Goal: Task Accomplishment & Management: Manage account settings

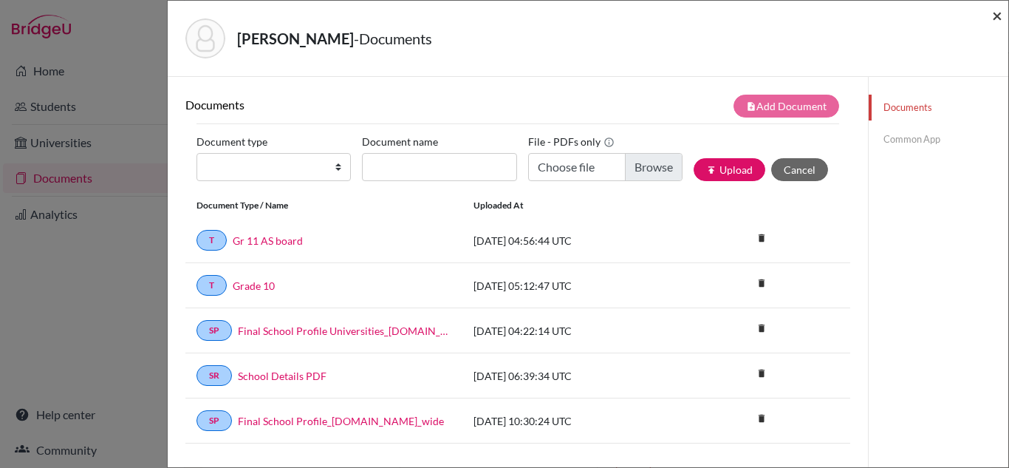
click at [997, 21] on span "×" at bounding box center [997, 14] width 10 height 21
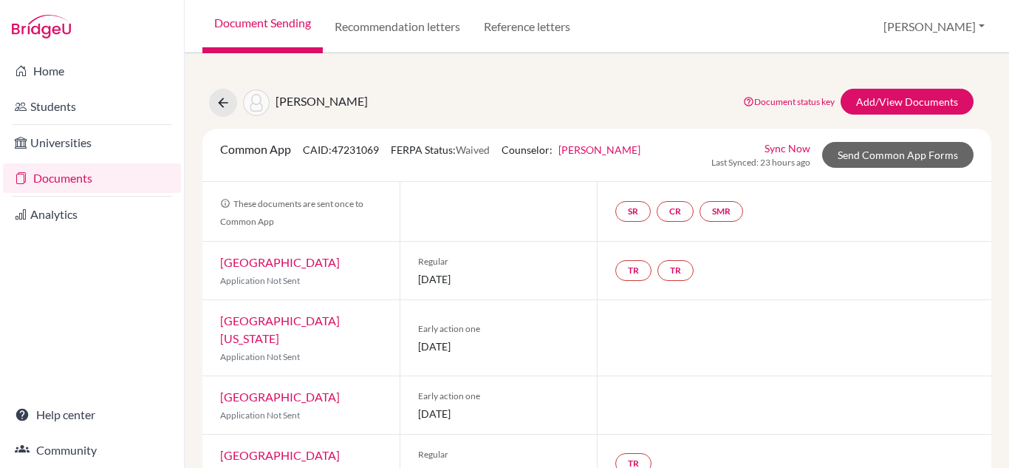
click at [72, 176] on link "Documents" at bounding box center [92, 178] width 178 height 30
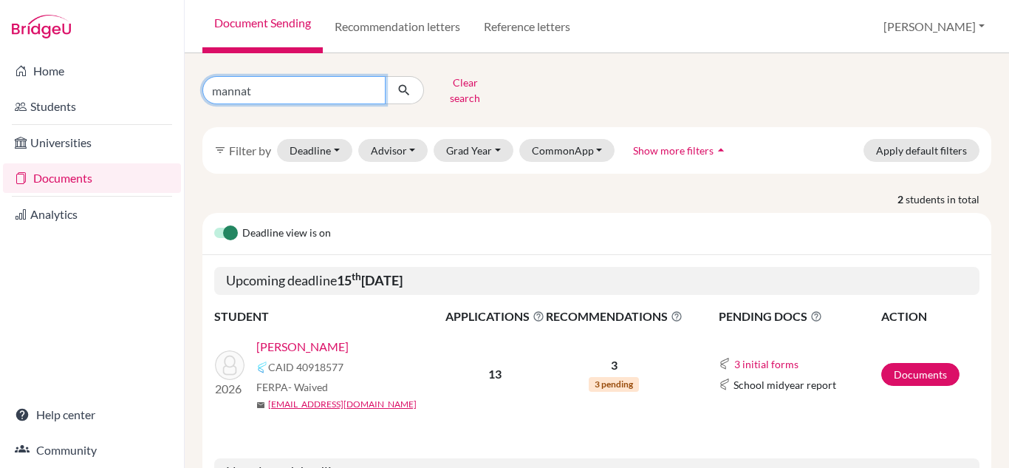
click at [349, 92] on input "mannat" at bounding box center [293, 90] width 183 height 28
type input "m"
type input "aanika"
click button "submit" at bounding box center [404, 90] width 39 height 28
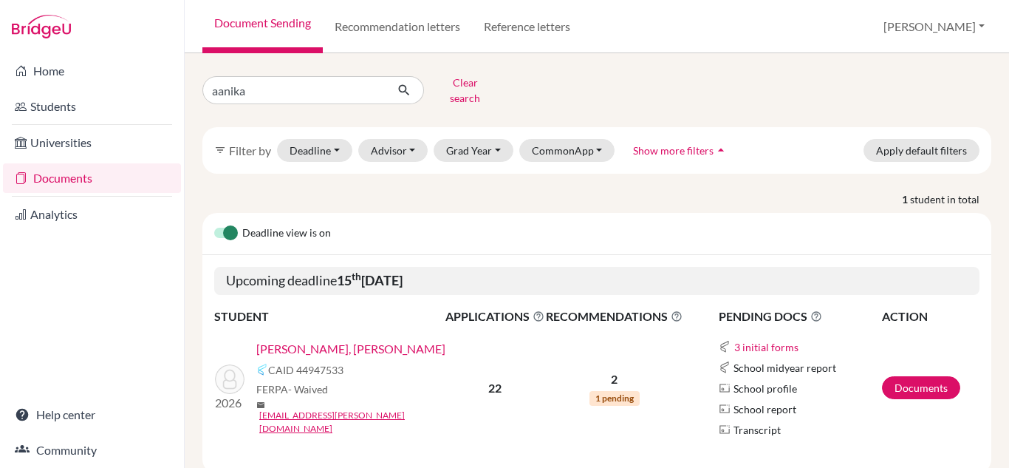
click at [341, 346] on link "Abhay Feagans, Aanika" at bounding box center [350, 349] width 189 height 18
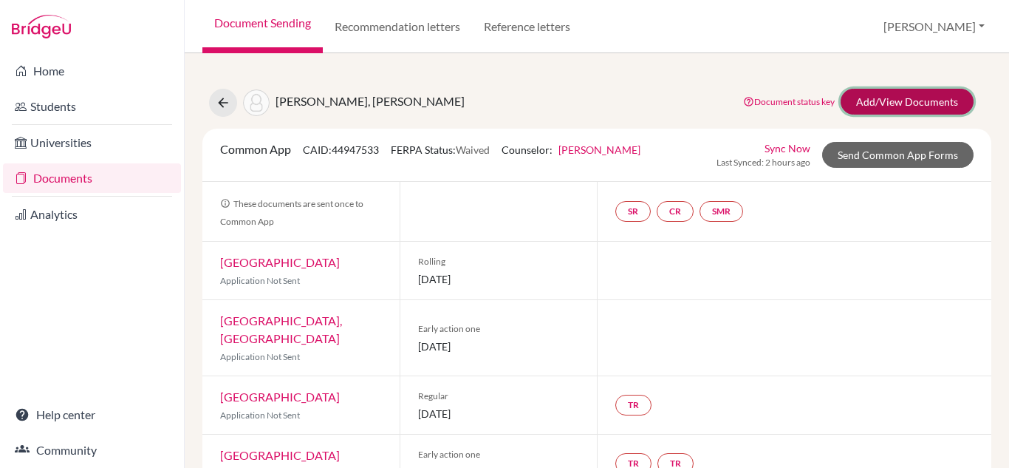
click at [869, 98] on link "Add/View Documents" at bounding box center [907, 102] width 133 height 26
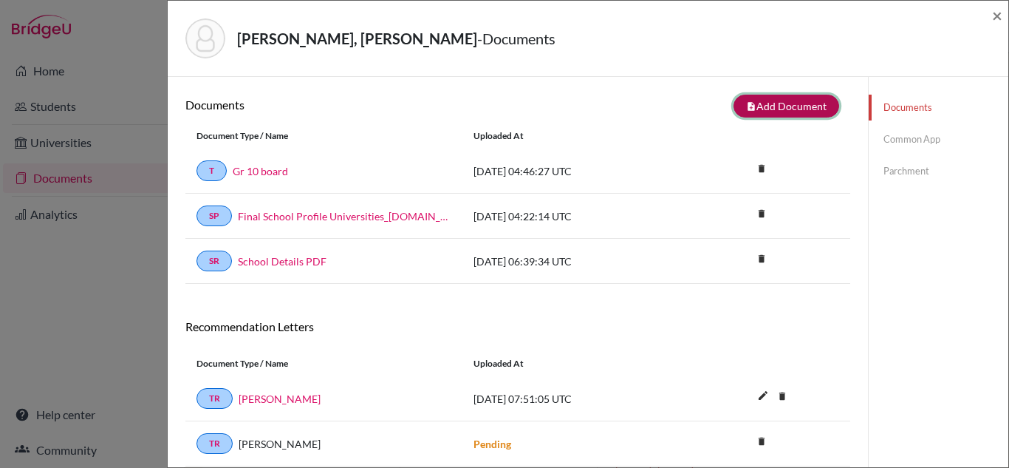
click at [771, 109] on button "note_add Add Document" at bounding box center [787, 106] width 106 height 23
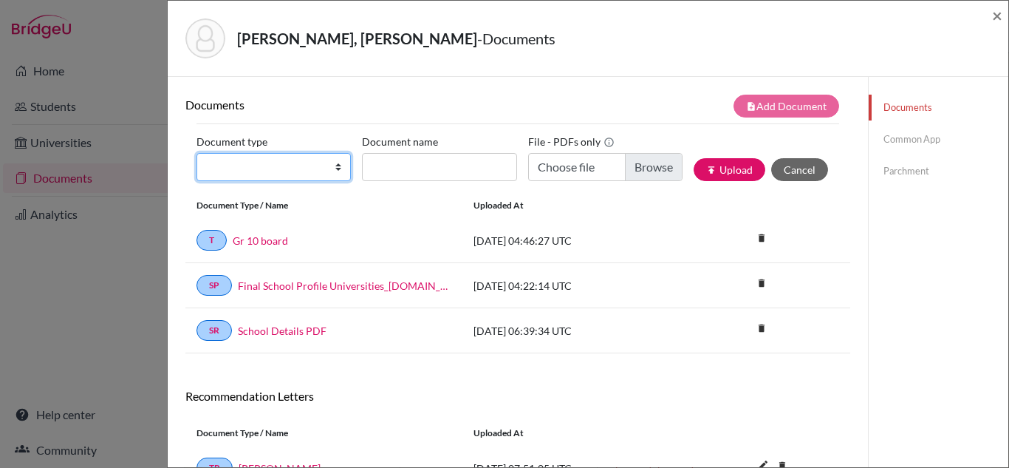
click at [340, 169] on select "Change explanation for Common App reports Counselor recommendation Internationa…" at bounding box center [273, 167] width 154 height 28
select select "2"
click at [196, 153] on select "Change explanation for Common App reports Counselor recommendation Internationa…" at bounding box center [273, 167] width 154 height 28
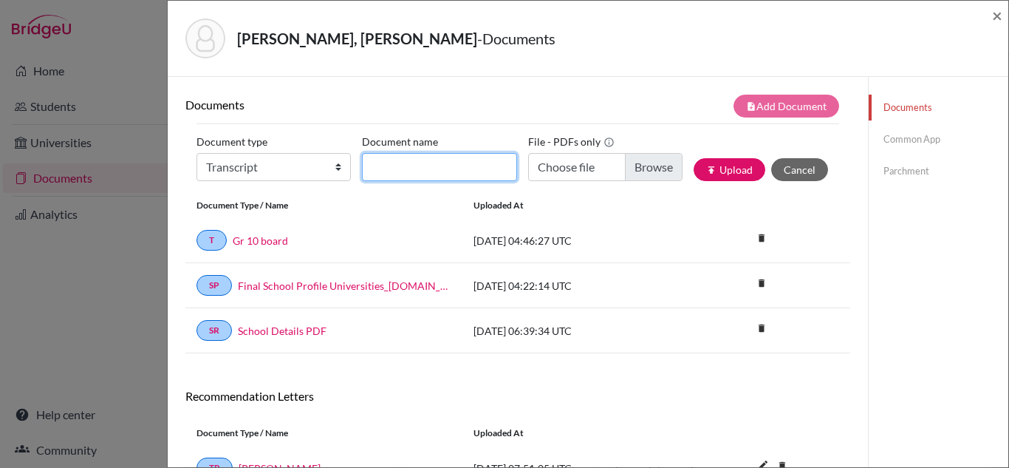
click at [438, 169] on input "Document name" at bounding box center [439, 167] width 154 height 28
type input "Gr 11 AS board"
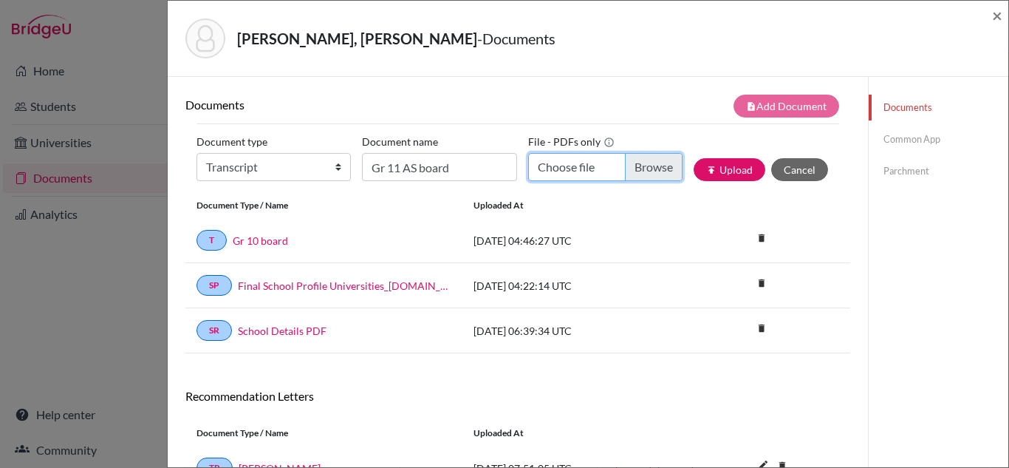
click at [585, 164] on input "Choose file" at bounding box center [605, 167] width 154 height 28
type input "C:\fakepath\AS Board Certificate - June 2025.pdf"
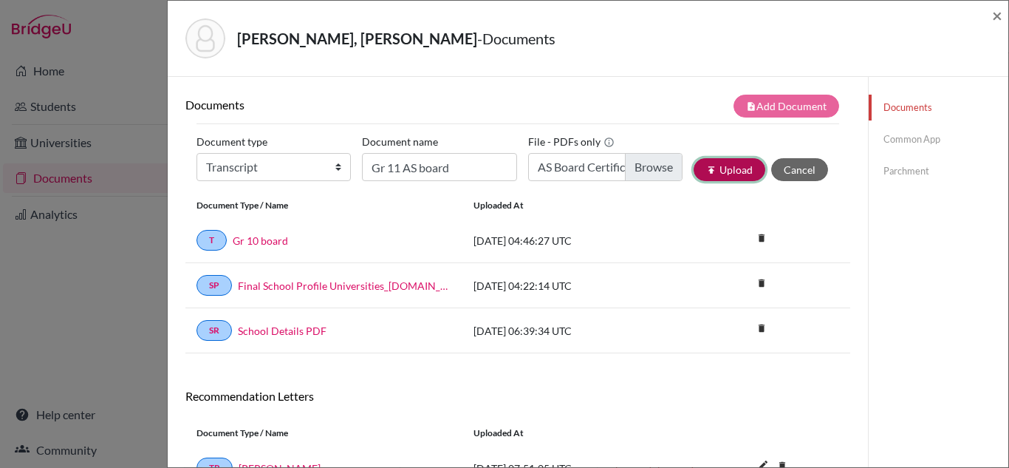
click at [722, 164] on button "publish Upload" at bounding box center [730, 169] width 72 height 23
